Goal: Information Seeking & Learning: Compare options

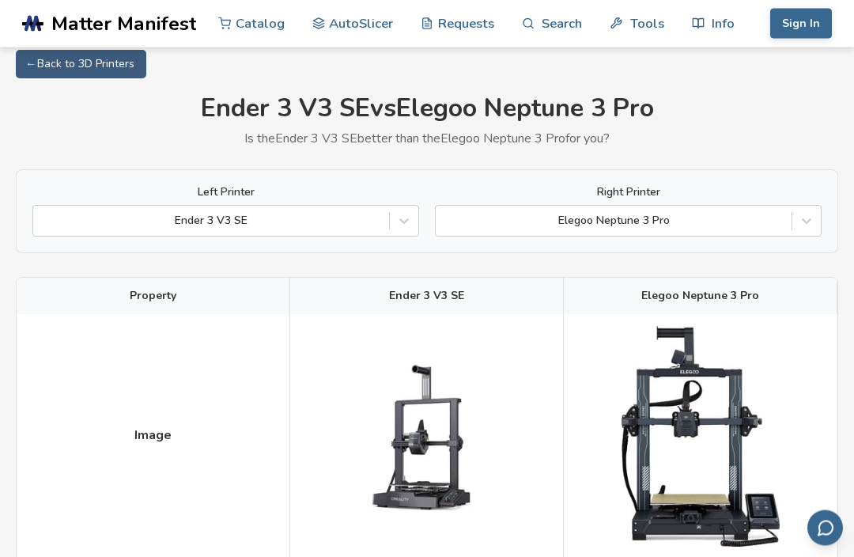
scroll to position [13, 0]
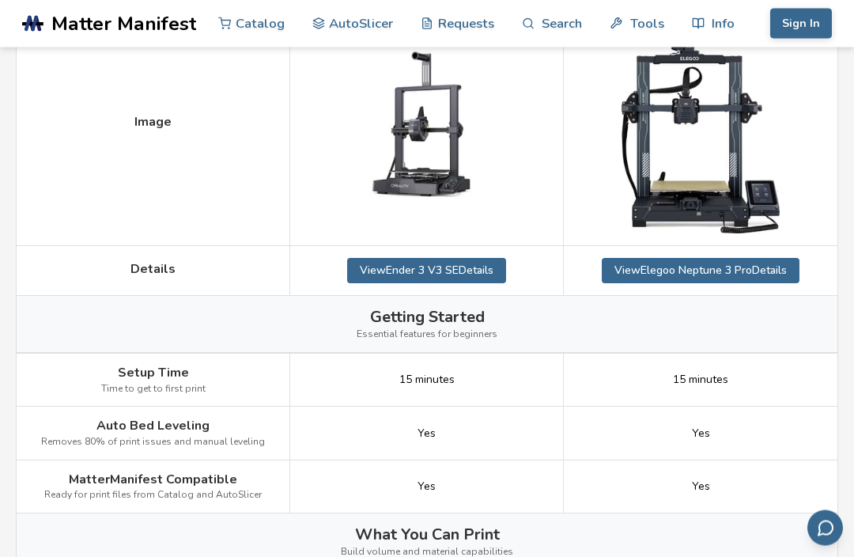
scroll to position [289, 0]
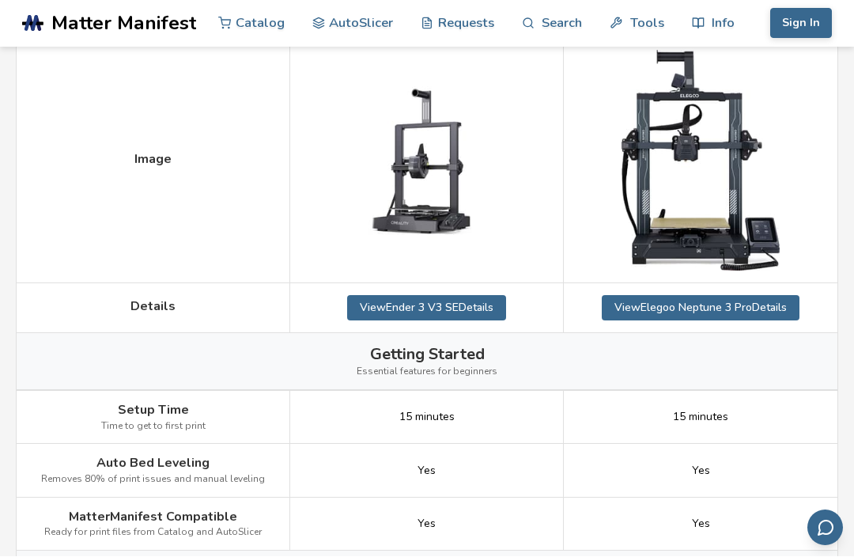
click at [486, 304] on link "View Ender 3 V3 SE Details" at bounding box center [426, 308] width 159 height 25
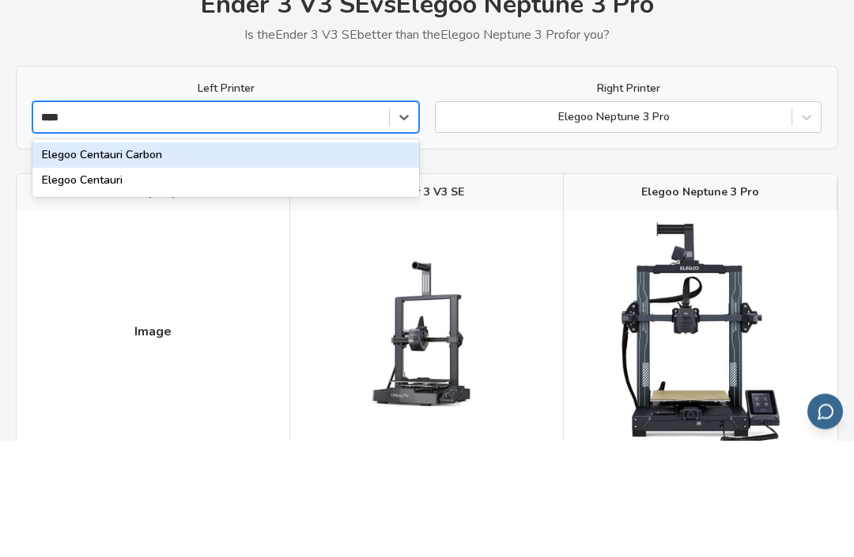
click at [258, 285] on div "Elegoo Centauri" at bounding box center [225, 297] width 387 height 25
type input "****"
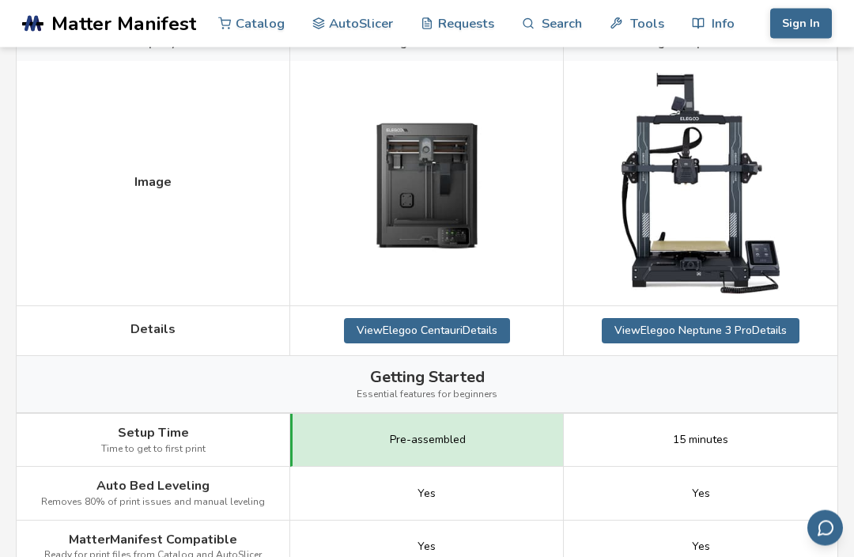
scroll to position [281, 0]
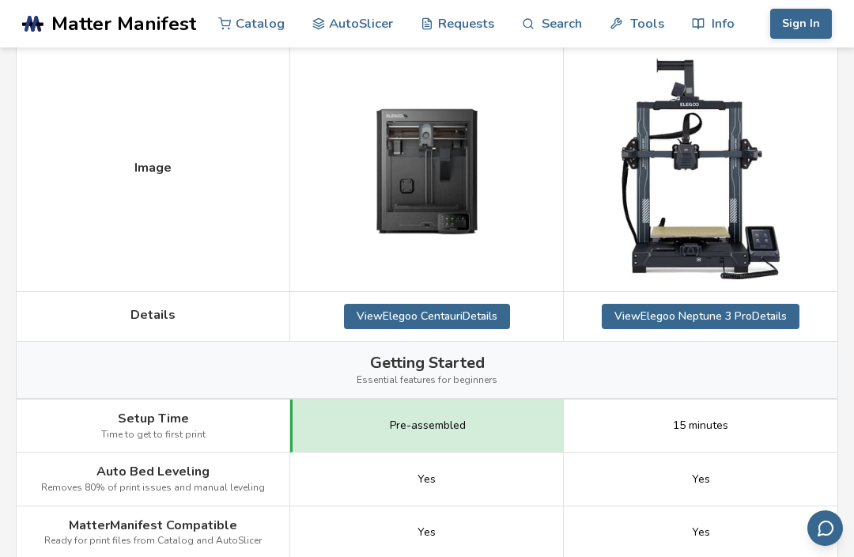
click at [481, 317] on link "View Elegoo Centauri Details" at bounding box center [427, 316] width 166 height 25
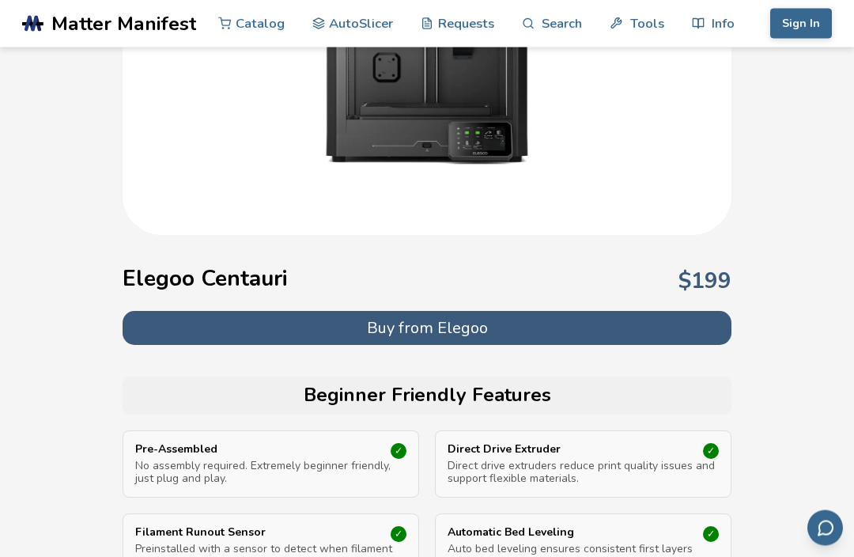
scroll to position [273, 0]
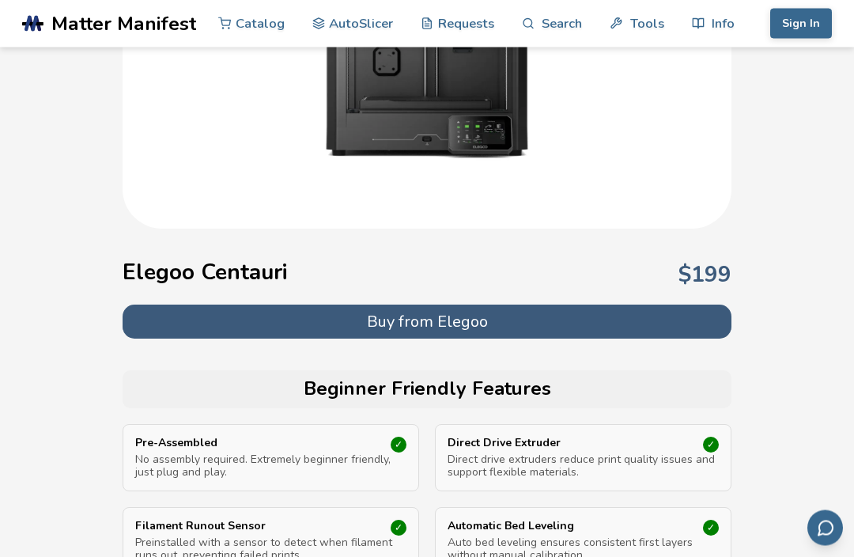
click at [634, 327] on button "Buy from Elegoo" at bounding box center [427, 322] width 609 height 34
